Goal: Task Accomplishment & Management: Manage account settings

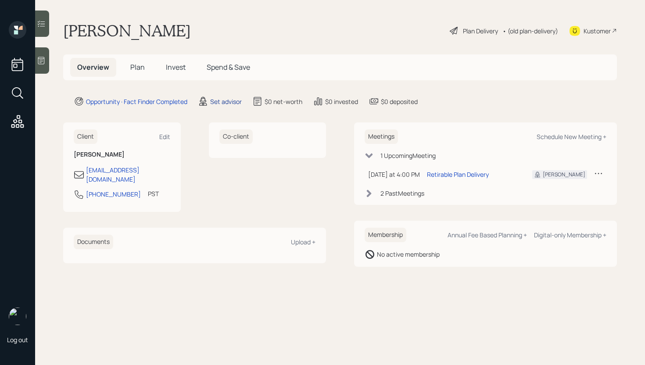
click at [222, 102] on div "Set advisor" at bounding box center [226, 101] width 32 height 9
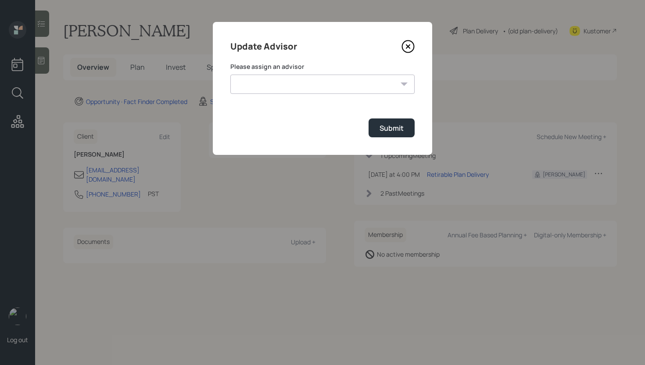
click at [272, 86] on select "[PERSON_NAME] [PERSON_NAME] [PERSON_NAME] [PERSON_NAME] End [PERSON_NAME] [PERS…" at bounding box center [323, 84] width 184 height 19
select select "d946c976-65aa-4529-ac9d-02c4f1114fc0"
click at [231, 75] on select "[PERSON_NAME] [PERSON_NAME] [PERSON_NAME] [PERSON_NAME] End [PERSON_NAME] [PERS…" at bounding box center [323, 84] width 184 height 19
click at [402, 135] on button "Submit" at bounding box center [392, 128] width 46 height 19
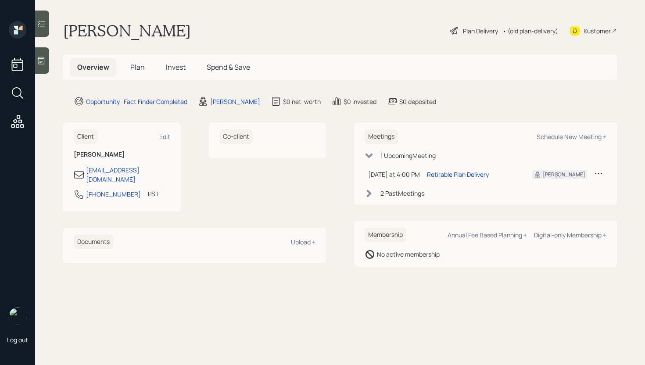
click at [145, 76] on h5 "Plan" at bounding box center [137, 67] width 29 height 19
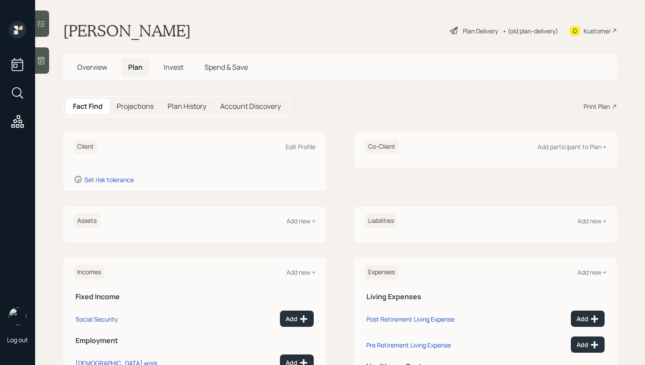
click at [41, 65] on icon at bounding box center [41, 60] width 9 height 9
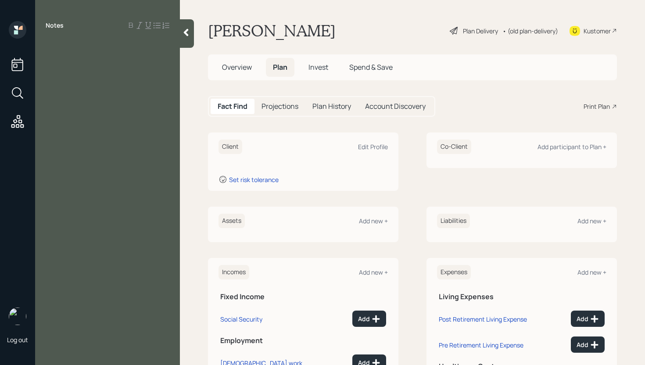
click at [187, 40] on div at bounding box center [187, 33] width 14 height 29
